Goal: Task Accomplishment & Management: Manage account settings

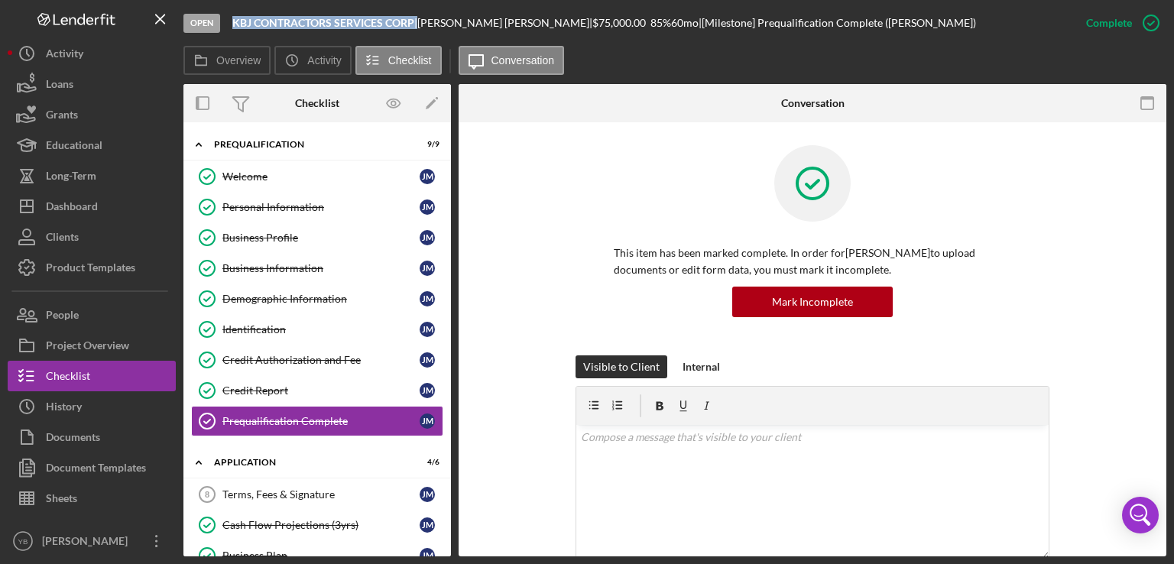
scroll to position [139, 0]
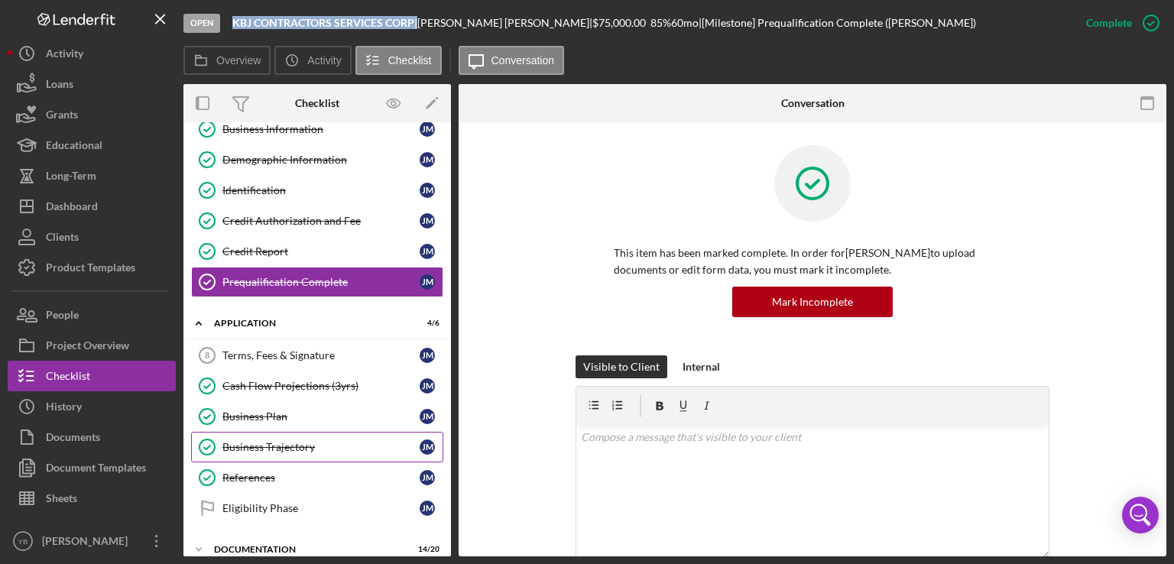
click at [296, 444] on div "Business Trajectory" at bounding box center [320, 447] width 197 height 12
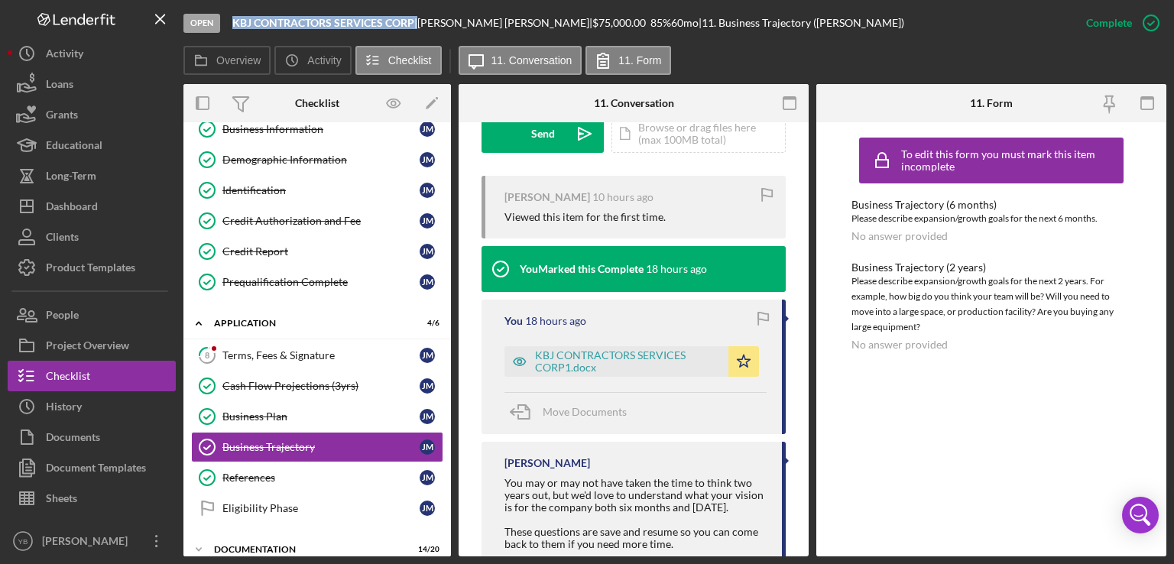
scroll to position [529, 0]
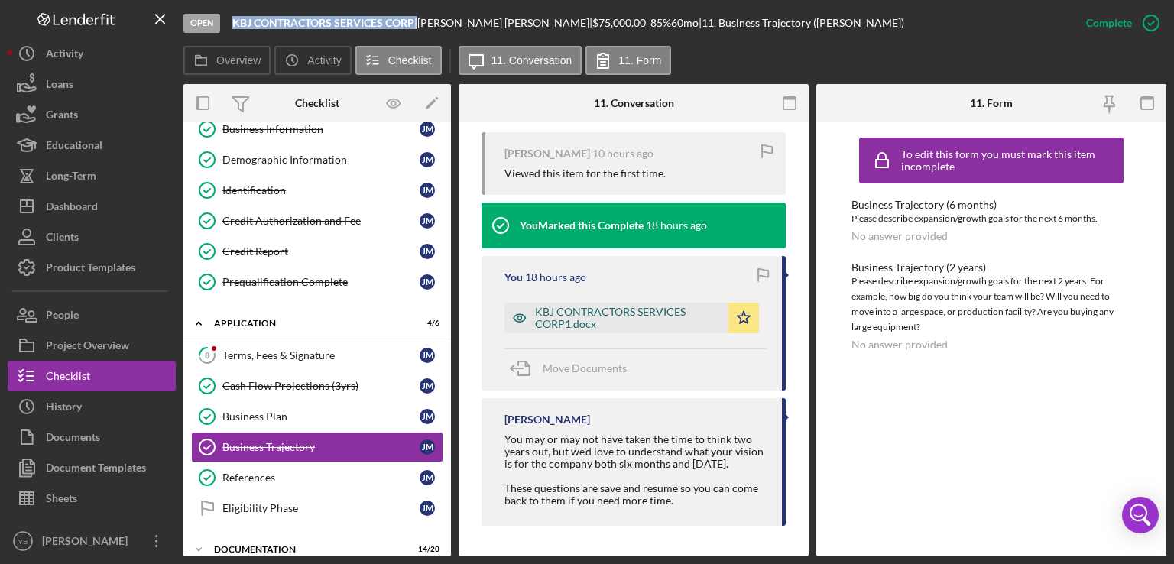
click at [631, 308] on div "KBJ CONTRACTORS SERVICES CORP1.docx" at bounding box center [628, 318] width 186 height 24
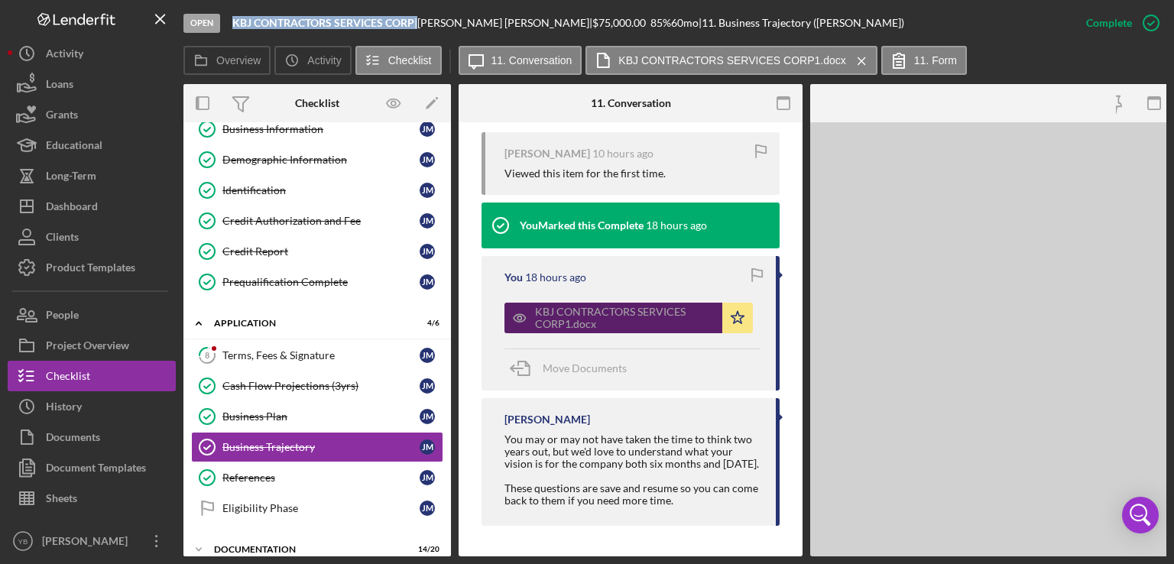
scroll to position [546, 0]
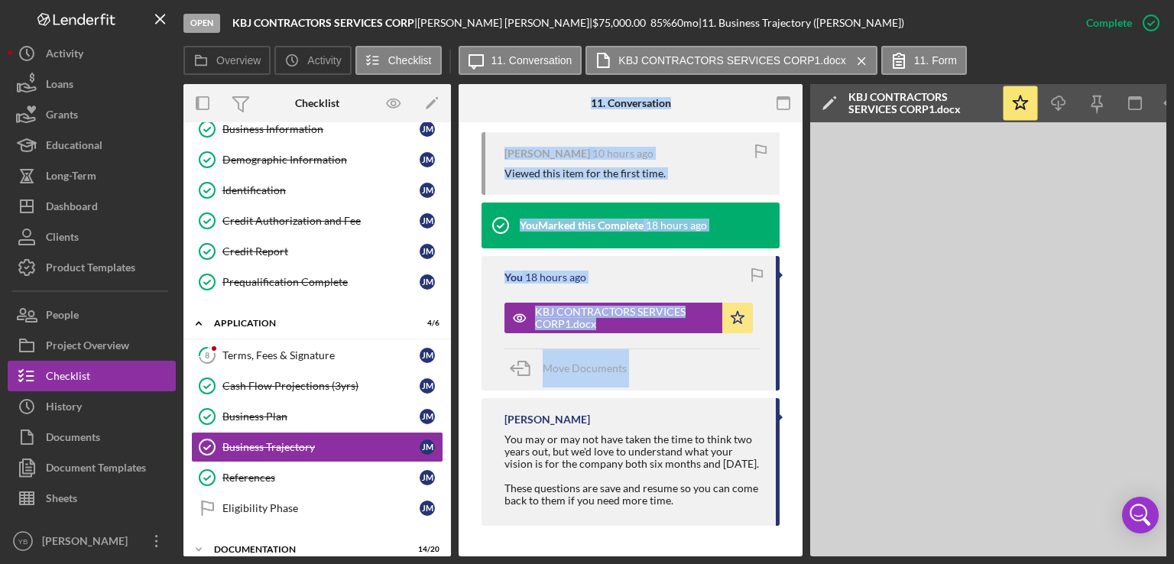
drag, startPoint x: 457, startPoint y: 411, endPoint x: 448, endPoint y: 459, distance: 49.0
click at [448, 459] on div "Overview Internal Workflow Stage Open Icon/Dropdown Arrow Archive (can unarchiv…" at bounding box center [674, 320] width 983 height 472
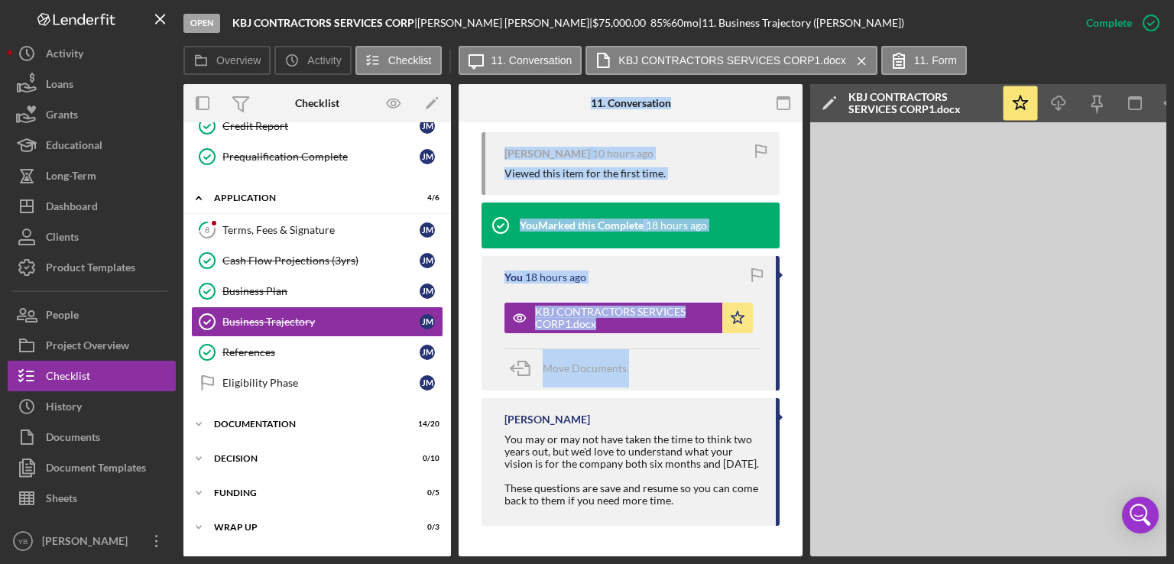
scroll to position [293, 0]
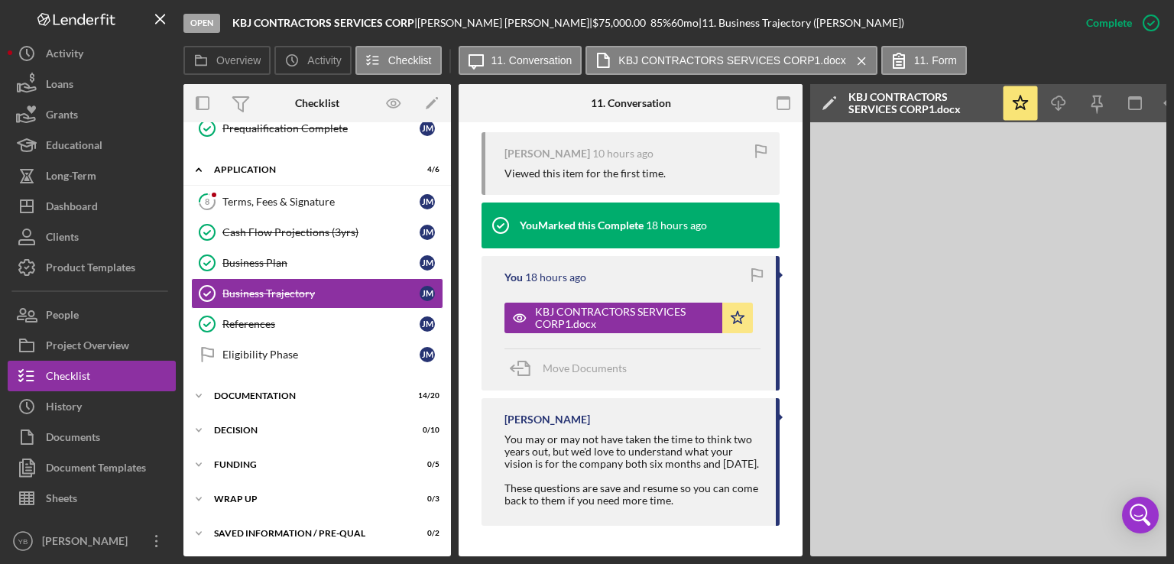
drag, startPoint x: 452, startPoint y: 326, endPoint x: 453, endPoint y: 365, distance: 39.0
click at [453, 365] on div "Overview Internal Workflow Stage Open Icon/Dropdown Arrow Archive (can unarchiv…" at bounding box center [674, 320] width 983 height 472
click at [280, 391] on div "Documentation" at bounding box center [323, 395] width 218 height 9
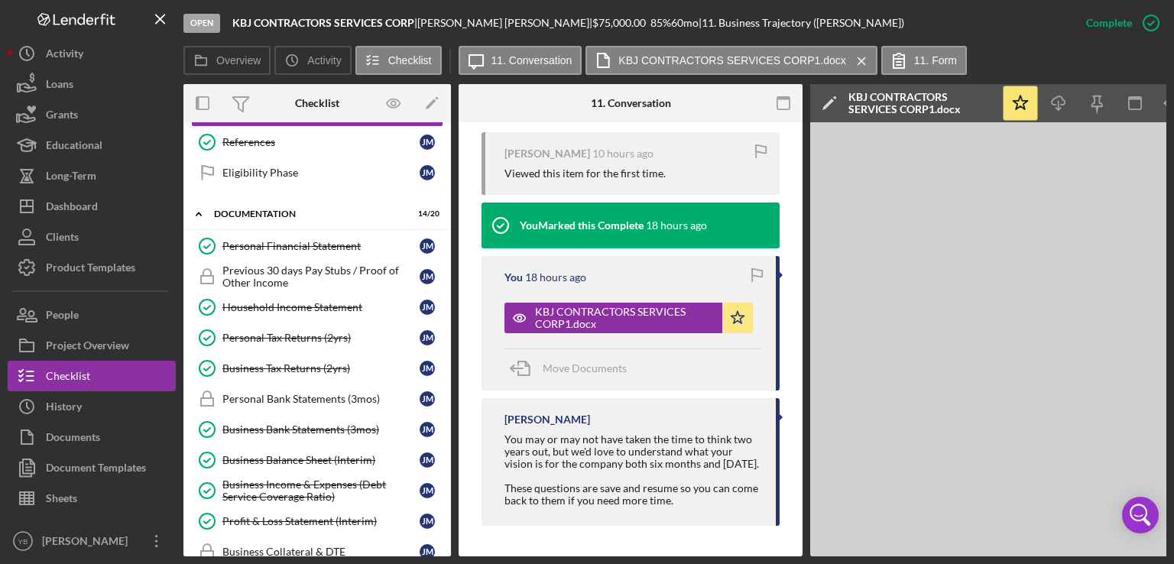
scroll to position [477, 0]
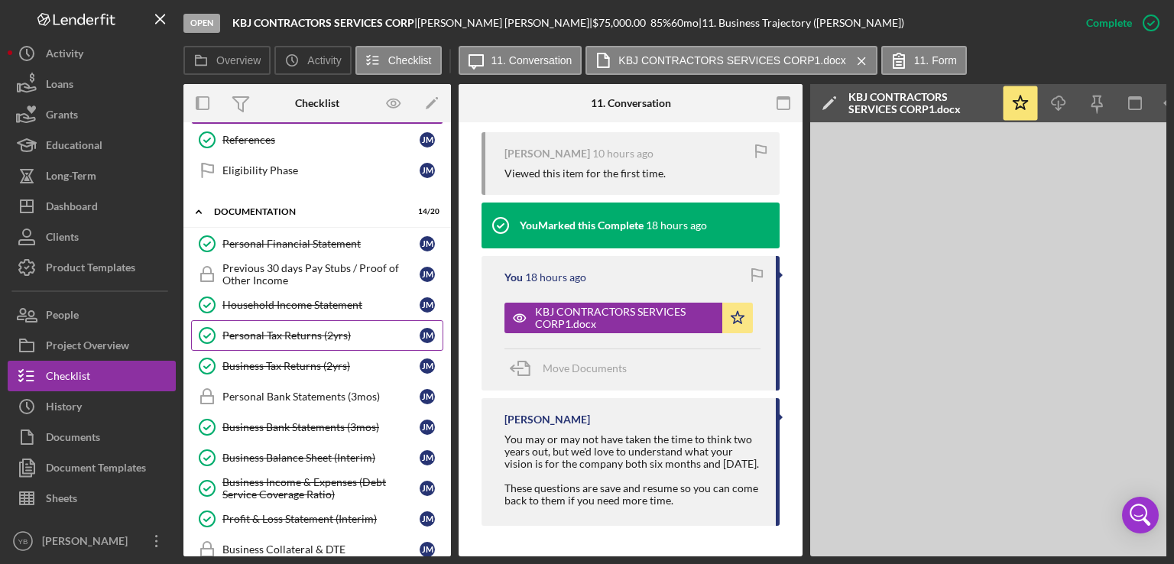
click at [303, 329] on div "Personal Tax Returns (2yrs)" at bounding box center [320, 335] width 197 height 12
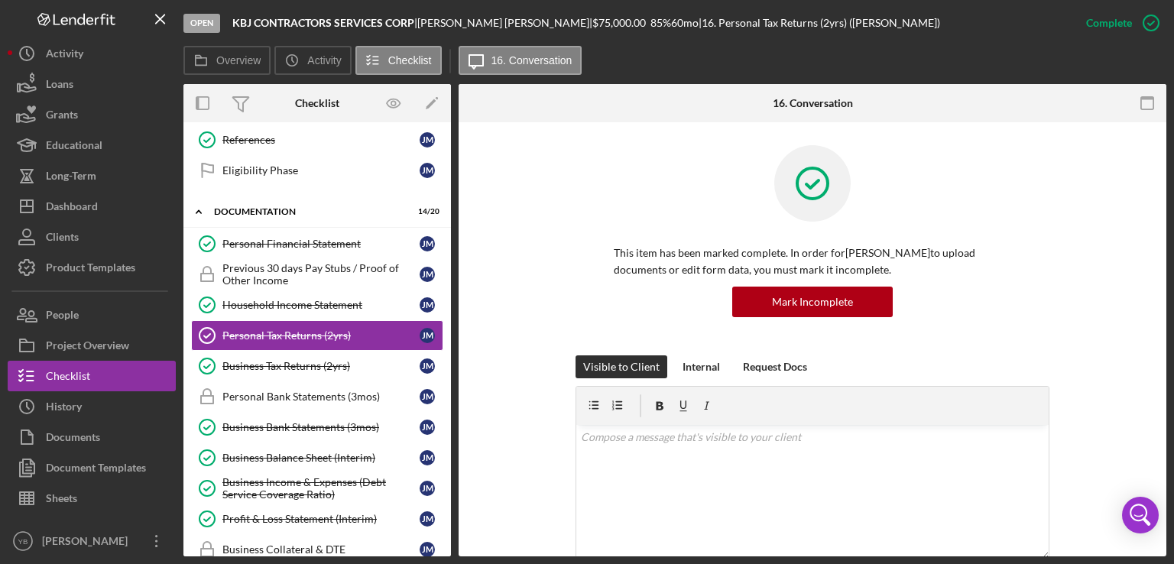
click at [1081, 232] on div "This item has been marked complete. In order for JUSTIN Mejia Alvarez to upload…" at bounding box center [813, 250] width 662 height 210
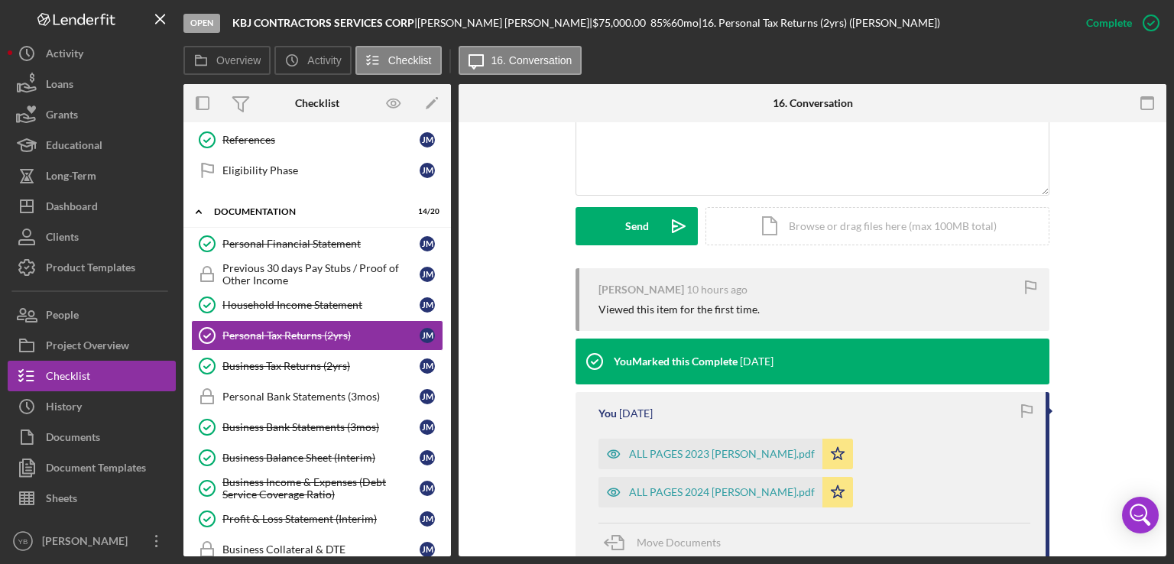
scroll to position [408, 0]
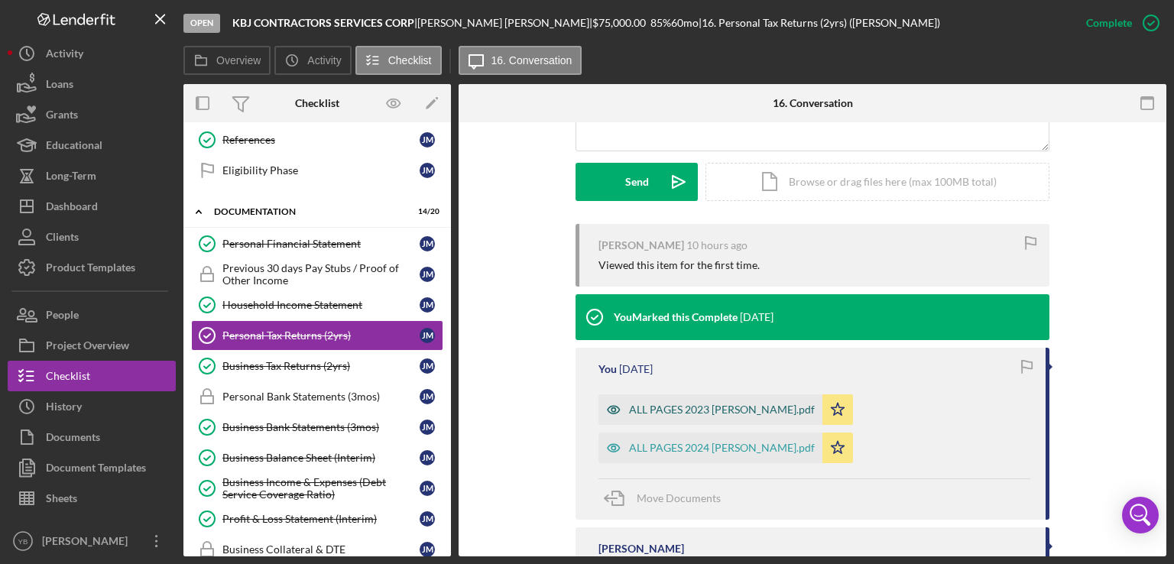
click at [731, 407] on div "ALL PAGES 2023 Justin.pdf" at bounding box center [722, 410] width 186 height 12
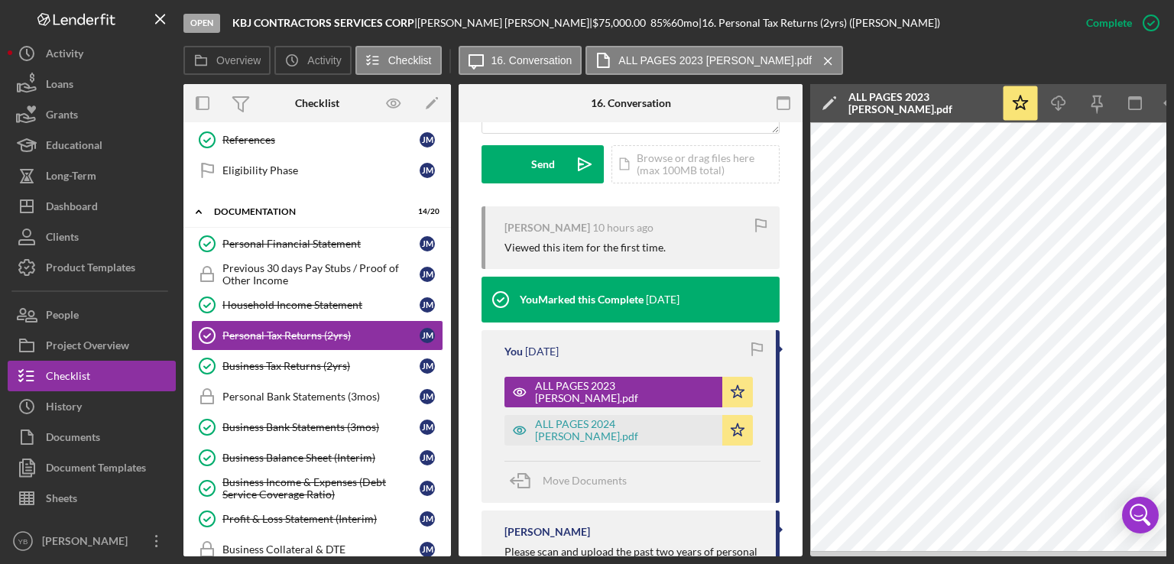
scroll to position [0, 102]
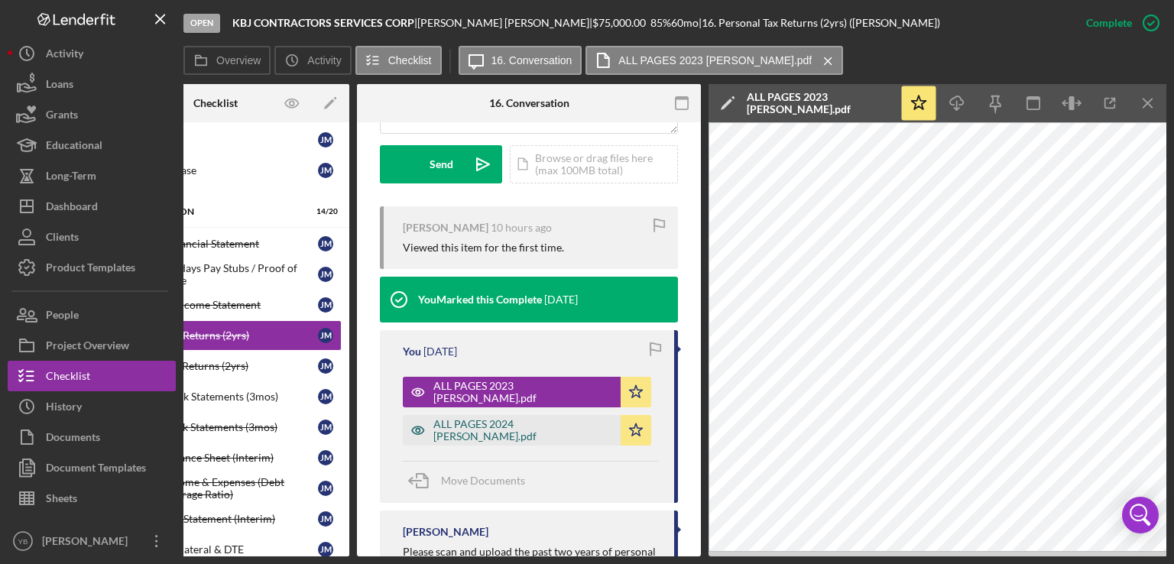
click at [523, 443] on div "ALL PAGES 2024 Justin.pdf" at bounding box center [523, 430] width 180 height 24
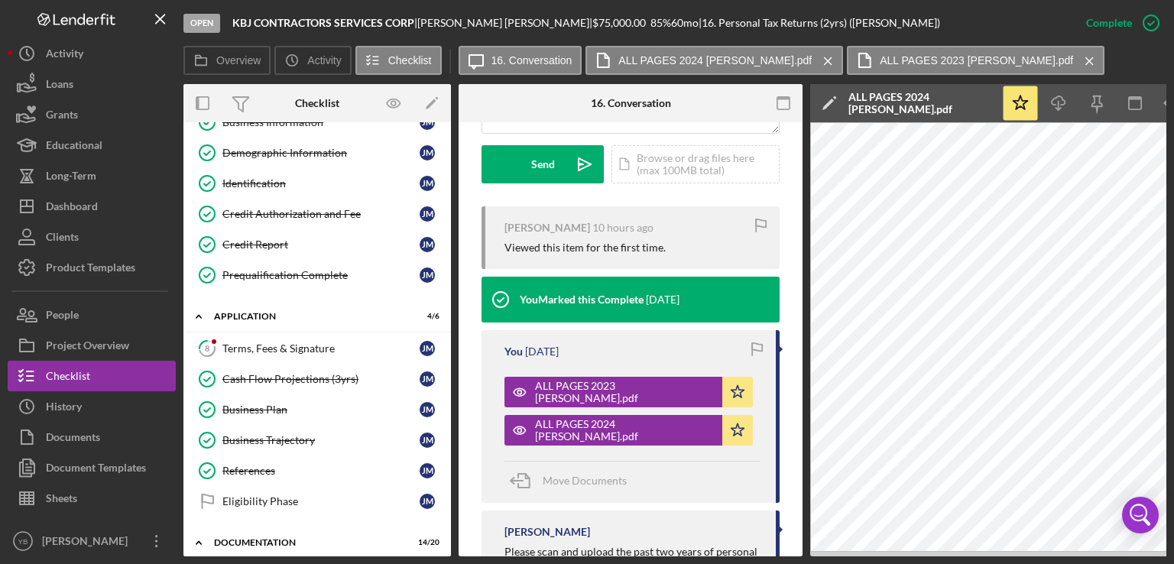
scroll to position [123, 0]
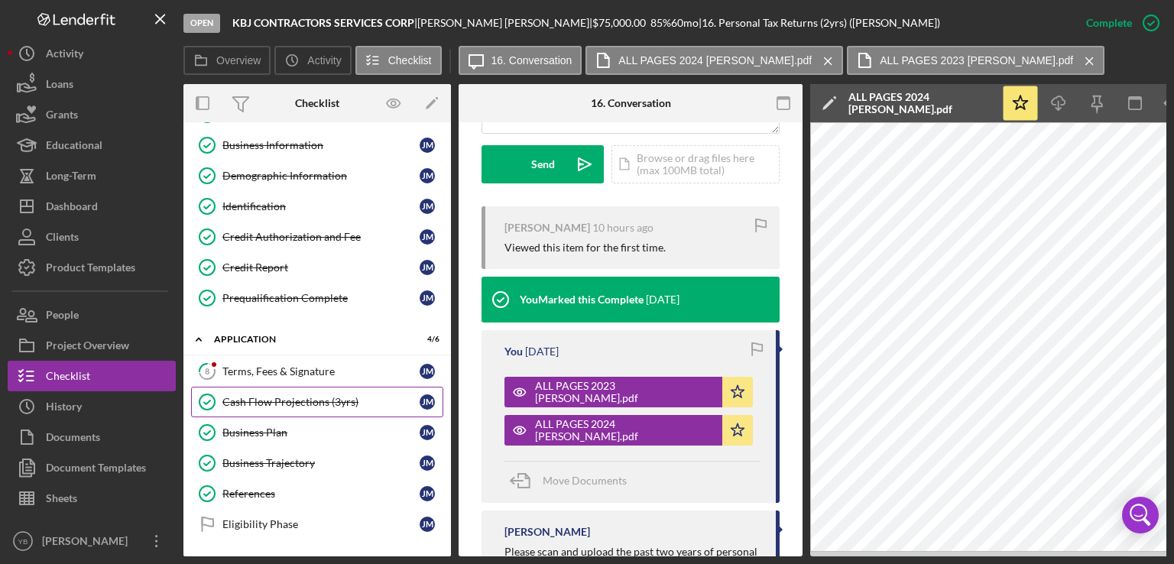
click at [292, 389] on link "Cash Flow Projections (3yrs) Cash Flow Projections (3yrs) J M" at bounding box center [317, 402] width 252 height 31
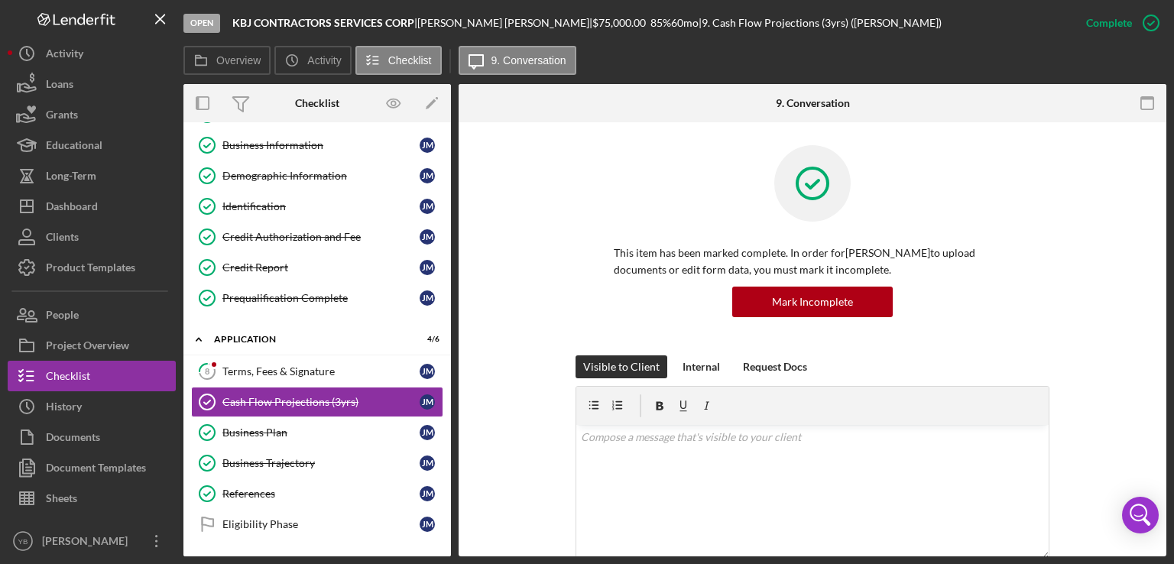
click at [1111, 249] on div "This item has been marked complete. In order for JUSTIN Mejia Alvarez to upload…" at bounding box center [813, 250] width 662 height 210
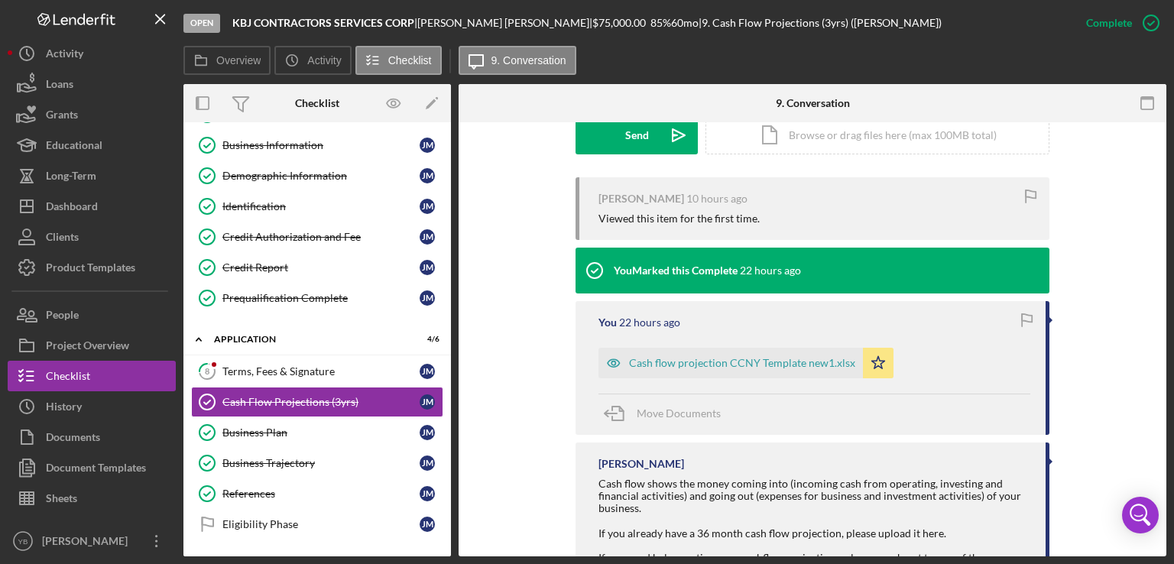
scroll to position [489, 0]
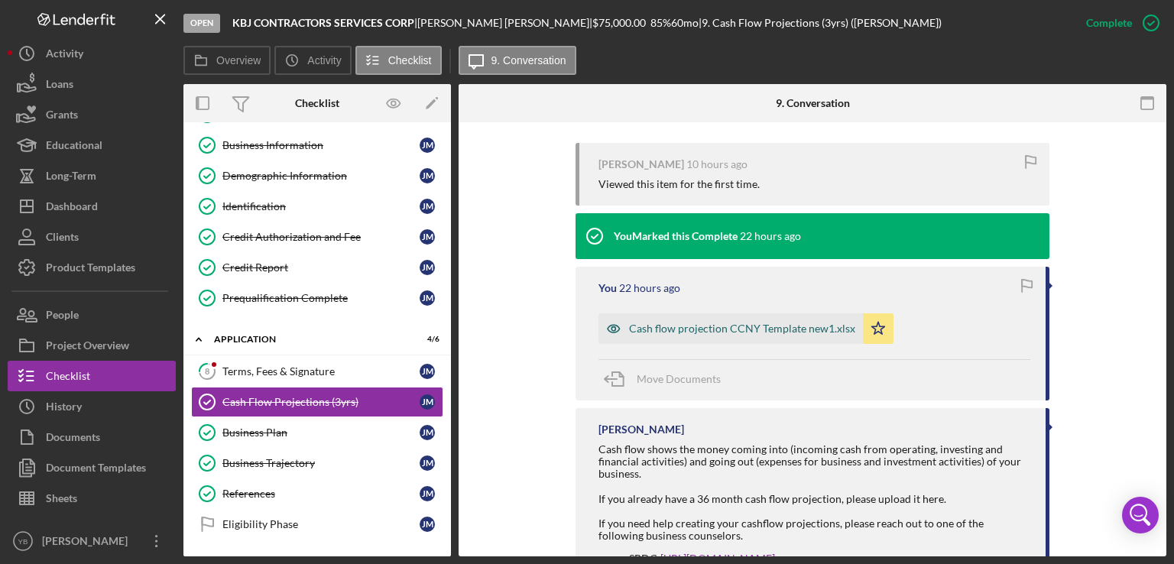
click at [732, 331] on div "Cash flow projection CCNY Template new1.xlsx" at bounding box center [742, 329] width 226 height 12
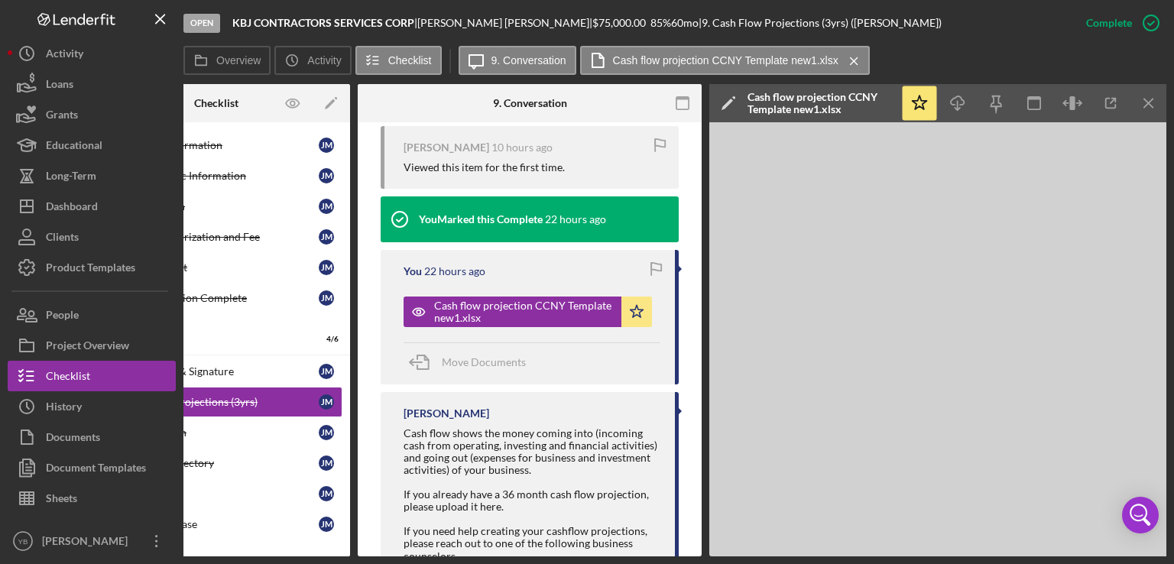
scroll to position [0, 102]
drag, startPoint x: 336, startPoint y: 556, endPoint x: 287, endPoint y: 557, distance: 48.9
click at [287, 557] on div "Open KBJ CONTRACTORS SERVICES CORP | JUSTIN Mejia Alvarez | $75,000.00 85 % 60 …" at bounding box center [587, 282] width 1174 height 564
drag, startPoint x: 287, startPoint y: 557, endPoint x: 278, endPoint y: 554, distance: 8.7
click at [278, 554] on div "Open KBJ CONTRACTORS SERVICES CORP | JUSTIN Mejia Alvarez | $75,000.00 85 % 60 …" at bounding box center [587, 282] width 1174 height 564
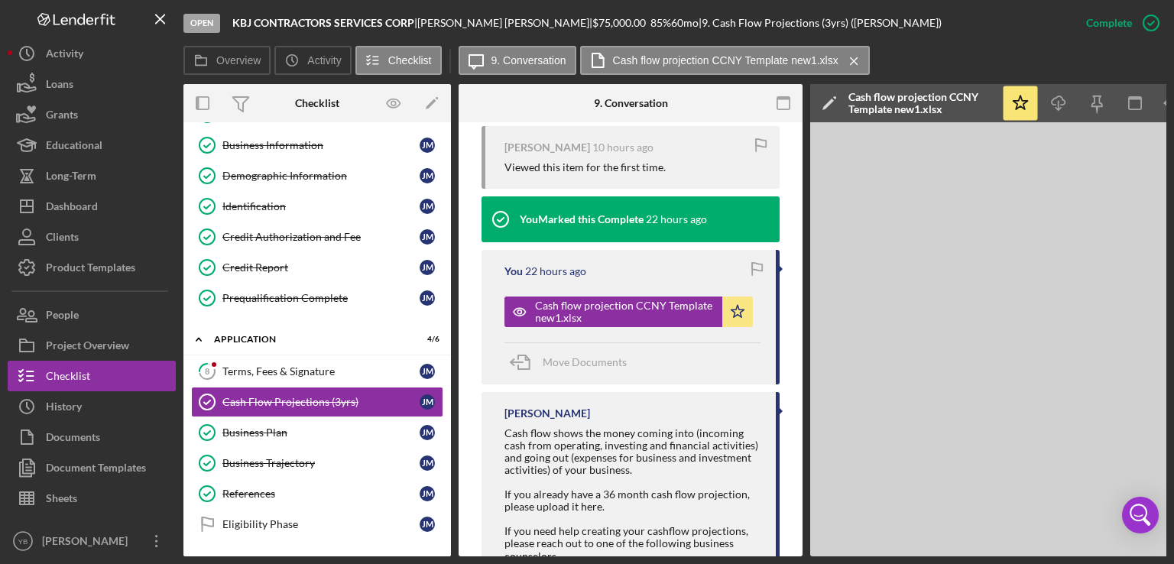
scroll to position [0, 0]
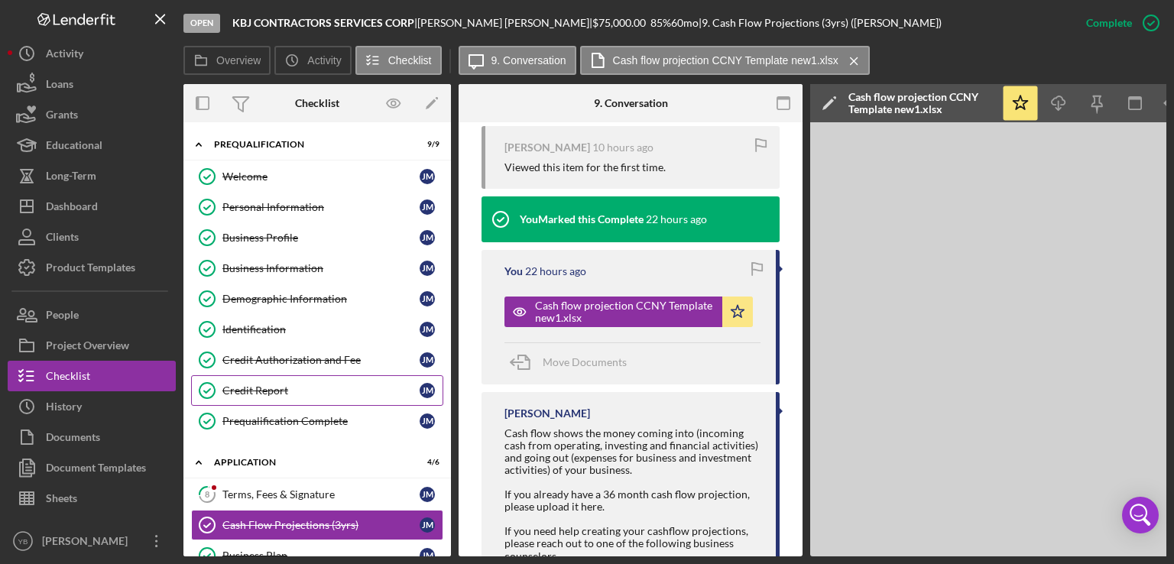
click at [279, 391] on div "Credit Report" at bounding box center [320, 391] width 197 height 12
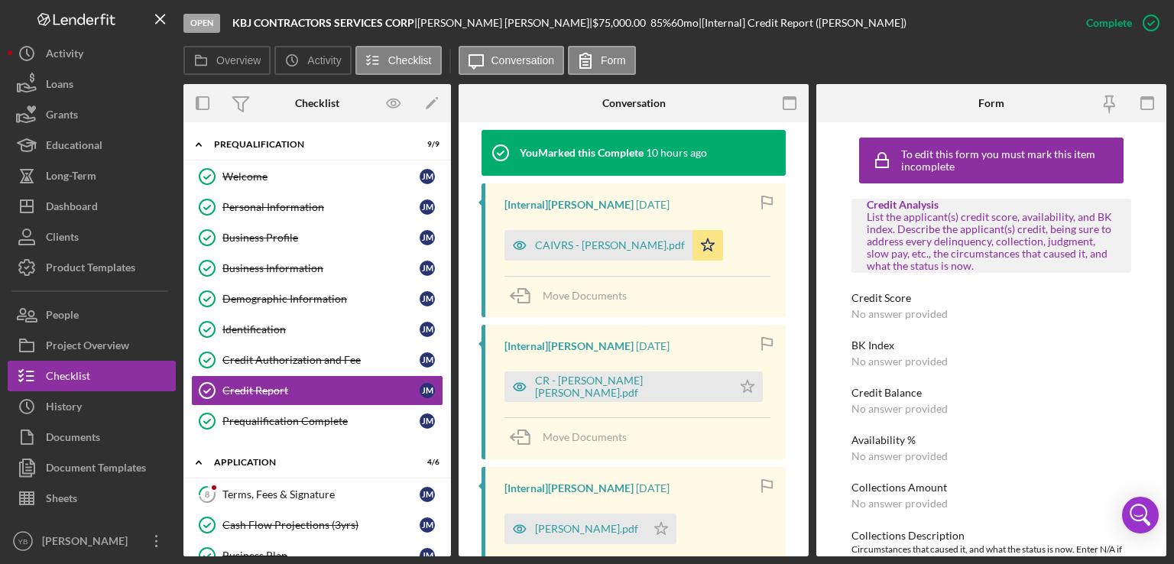
scroll to position [492, 0]
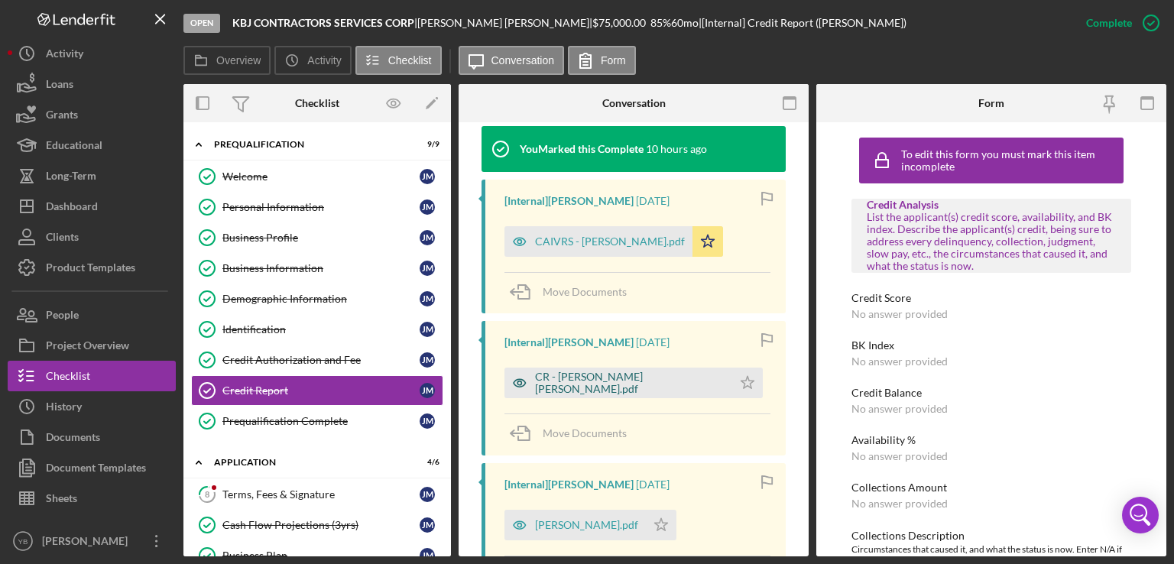
click at [573, 379] on div "CR - Alvarez Mejia Justin.pdf" at bounding box center [630, 383] width 190 height 24
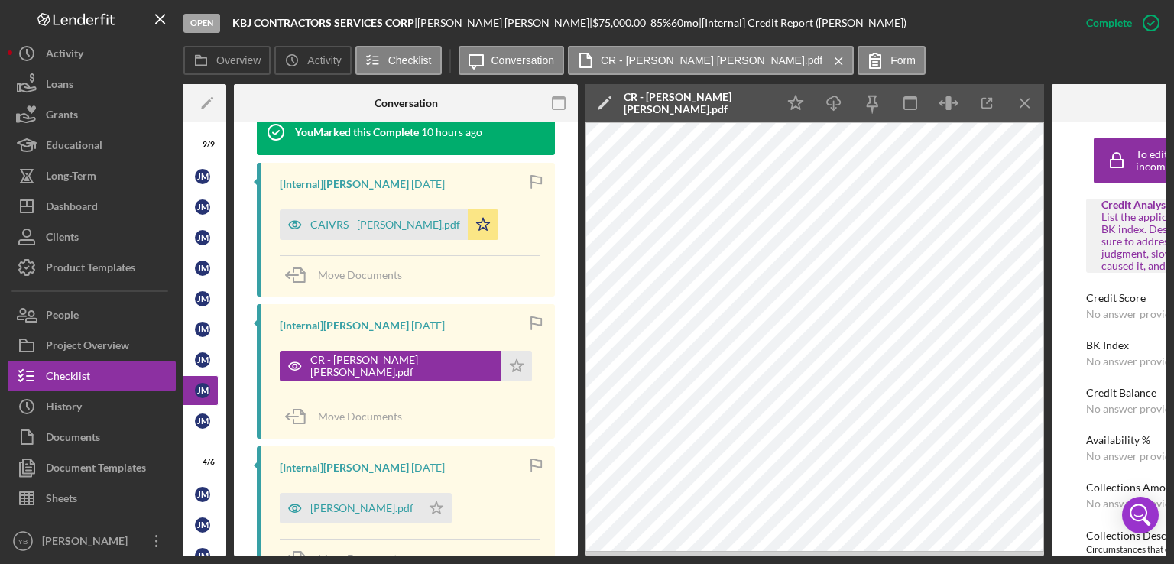
scroll to position [0, 226]
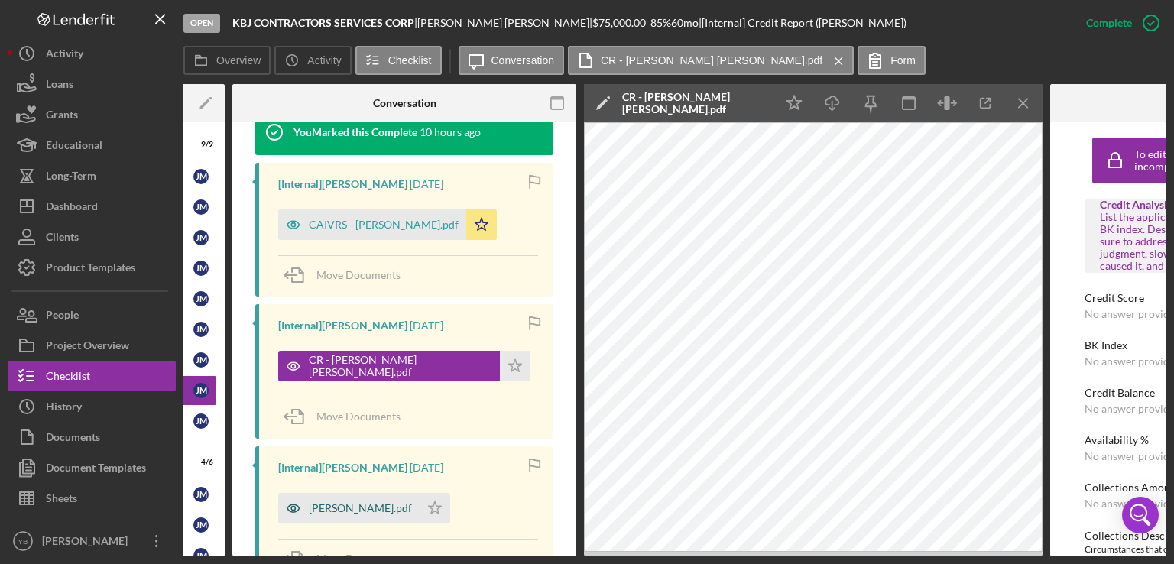
click at [349, 514] on div "SIR - Alvarez Justin.pdf" at bounding box center [360, 508] width 103 height 12
